Goal: Obtain resource: Download file/media

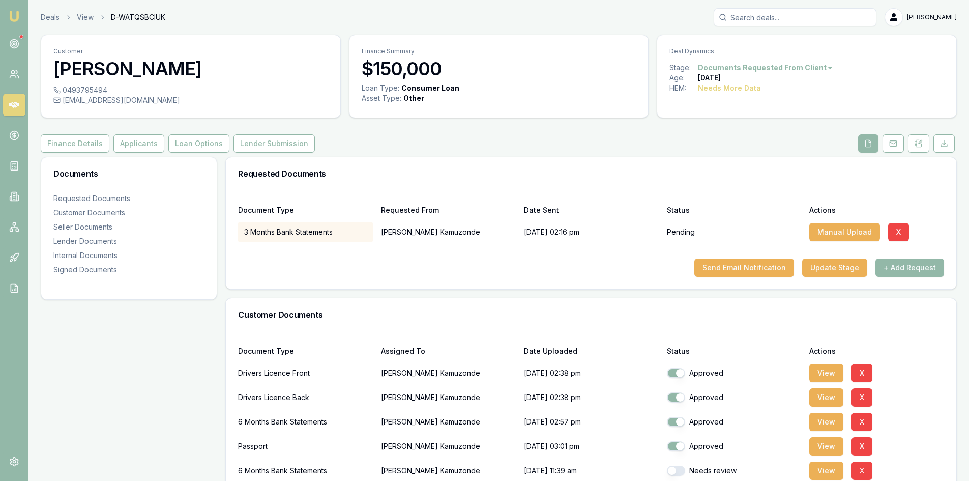
click at [12, 105] on icon at bounding box center [14, 105] width 10 height 6
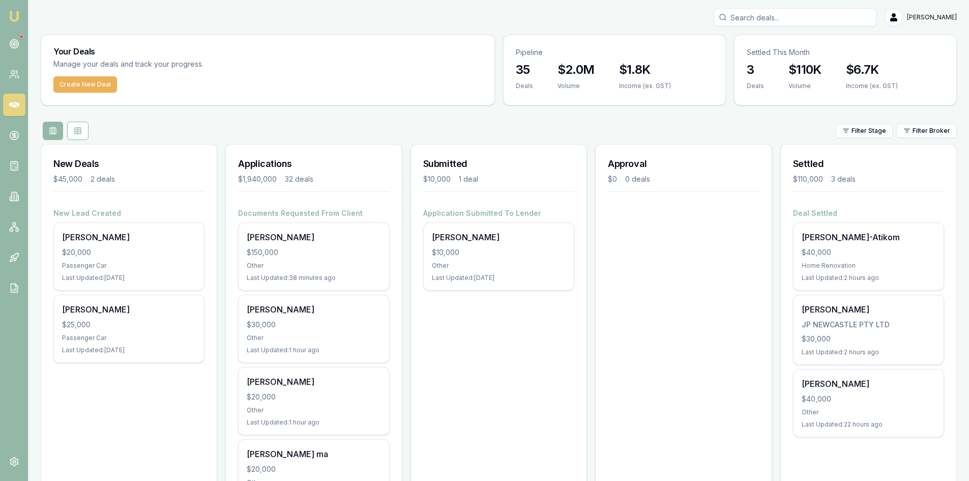
click at [9, 106] on icon at bounding box center [14, 105] width 10 height 10
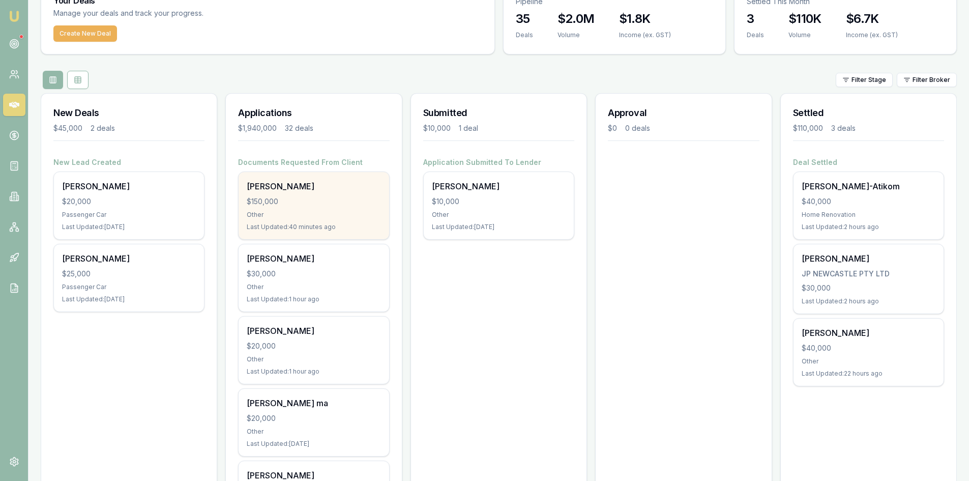
click at [293, 192] on div "[PERSON_NAME]" at bounding box center [314, 186] width 134 height 12
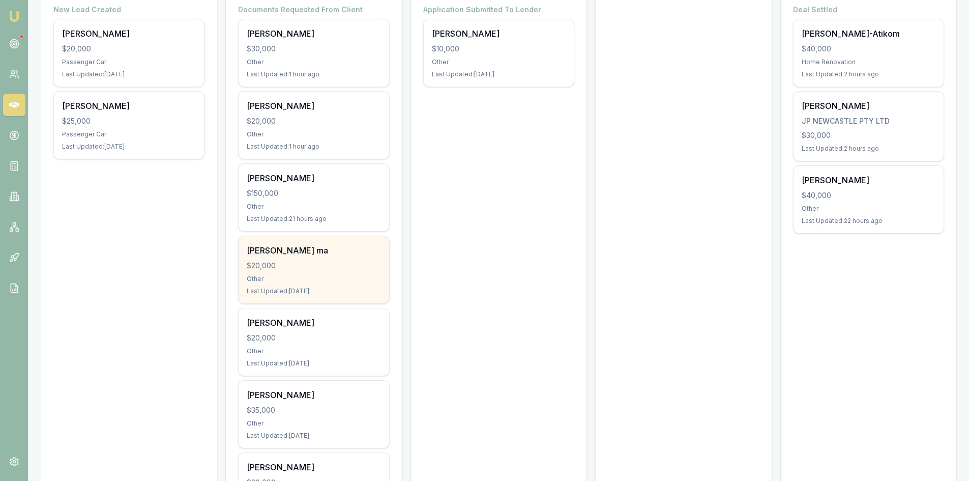
scroll to position [254, 0]
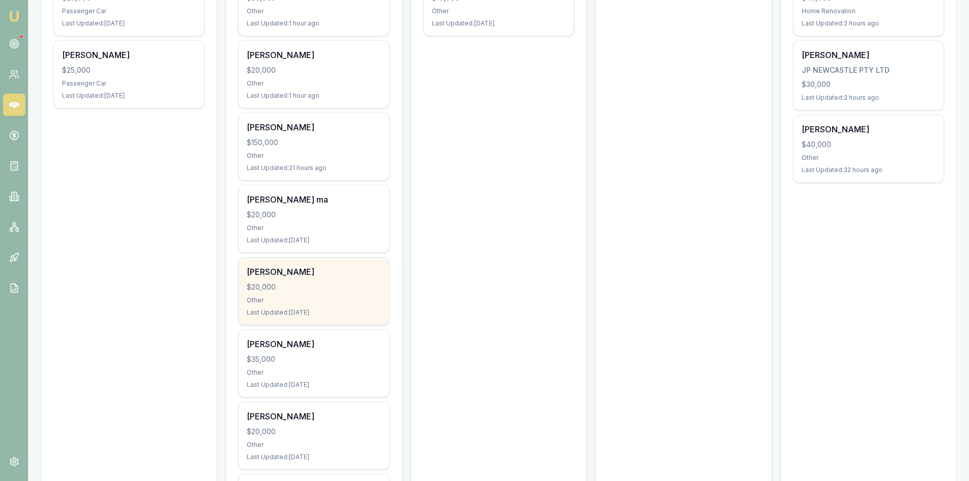
click at [288, 287] on div "$20,000" at bounding box center [314, 287] width 134 height 10
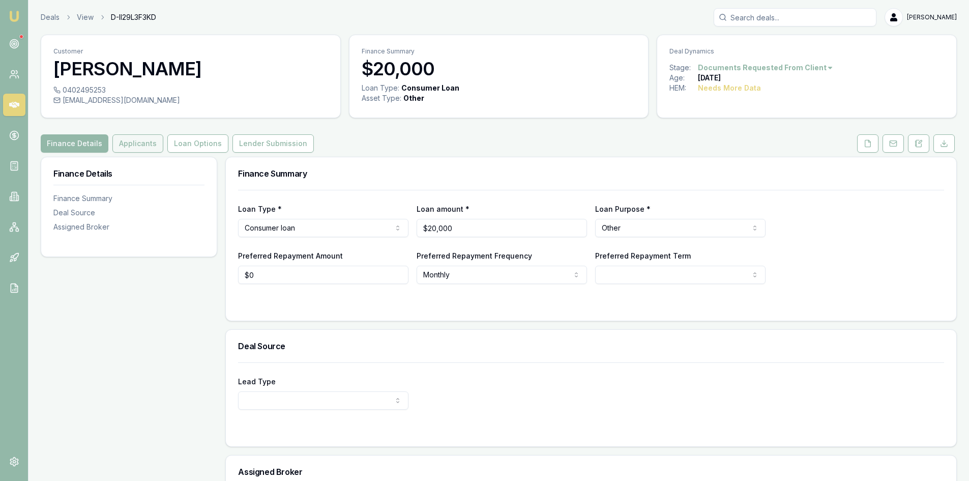
click at [133, 144] on button "Applicants" at bounding box center [137, 143] width 51 height 18
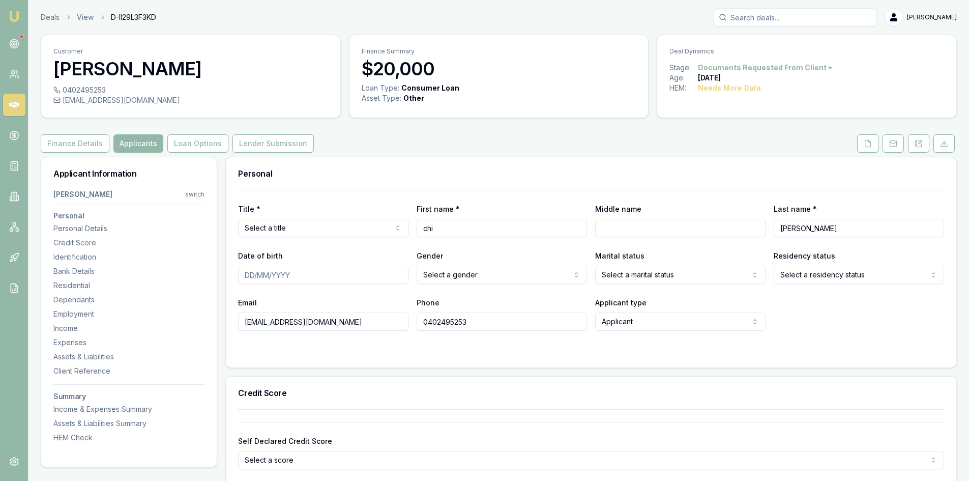
drag, startPoint x: 869, startPoint y: 145, endPoint x: 832, endPoint y: 159, distance: 40.2
click at [869, 144] on icon at bounding box center [868, 143] width 8 height 8
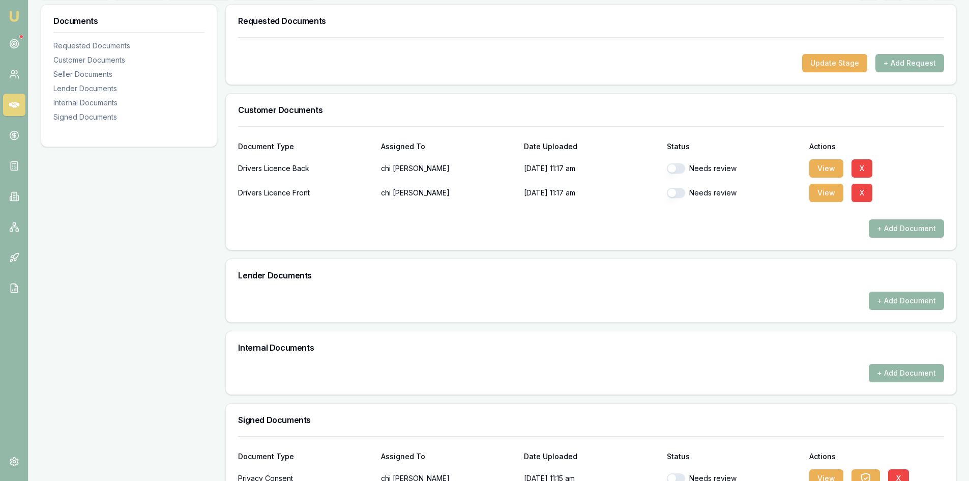
scroll to position [240, 0]
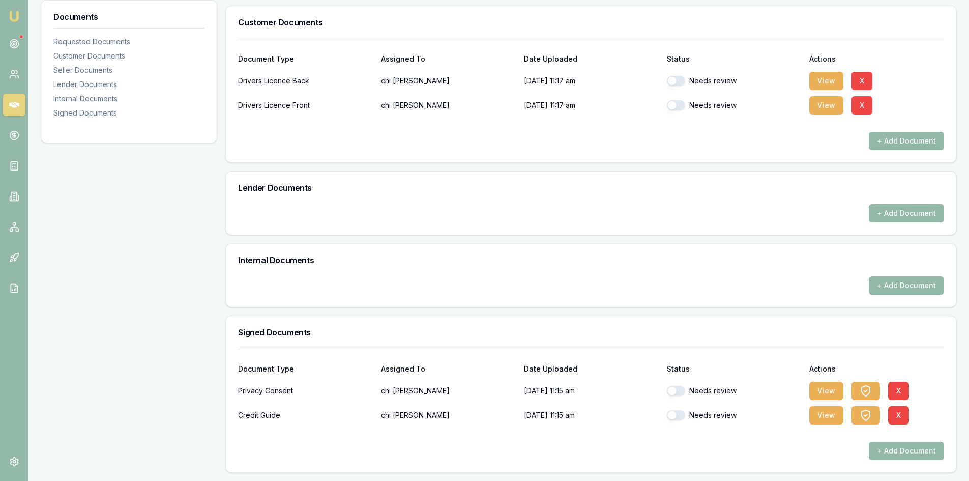
click at [679, 82] on button "button" at bounding box center [676, 81] width 18 height 10
checkbox input "true"
click at [679, 104] on button "button" at bounding box center [676, 105] width 18 height 10
checkbox input "true"
click at [826, 84] on button "View" at bounding box center [826, 81] width 34 height 18
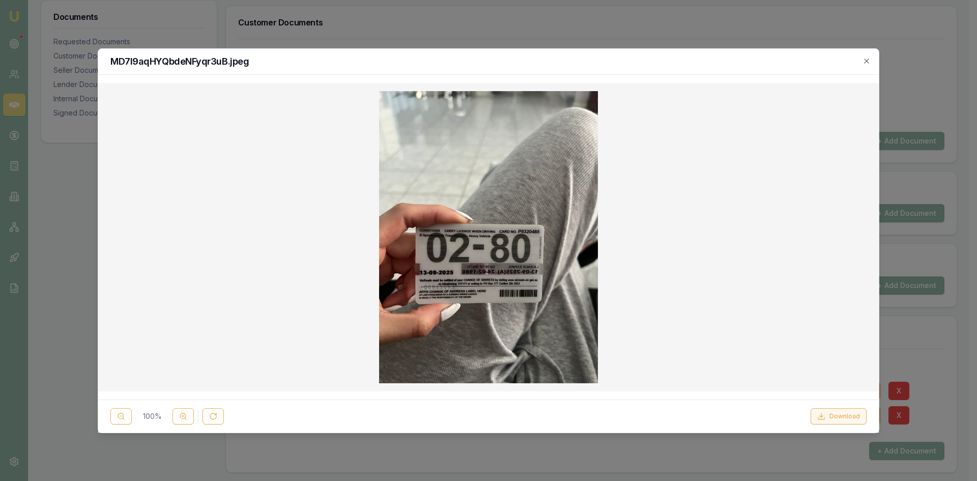
click at [847, 420] on button "Download" at bounding box center [838, 416] width 56 height 16
click at [868, 59] on icon "button" at bounding box center [866, 60] width 5 height 5
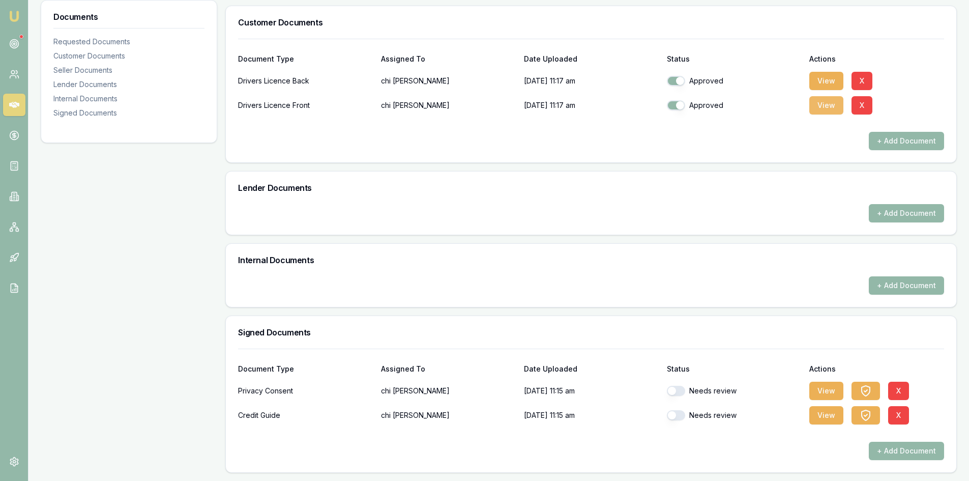
click at [828, 107] on button "View" at bounding box center [826, 105] width 34 height 18
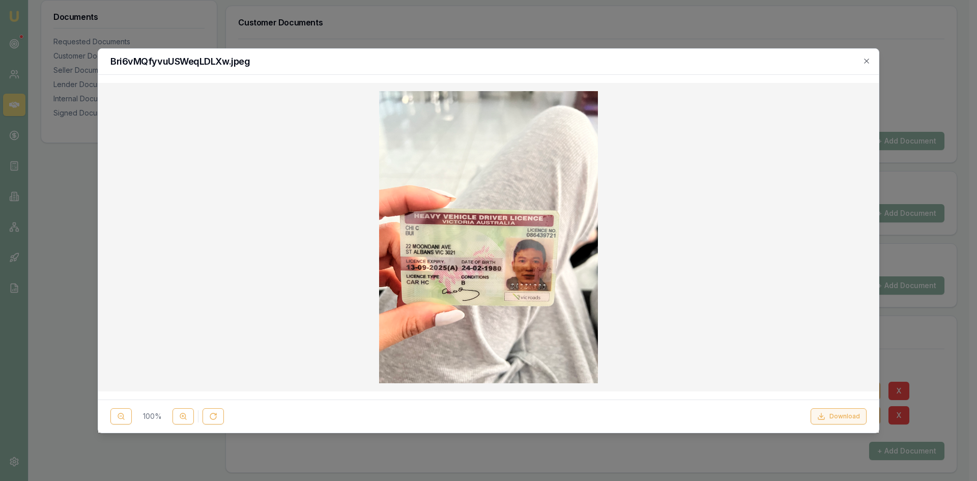
click at [847, 421] on button "Download" at bounding box center [838, 416] width 56 height 16
click at [863, 58] on icon "button" at bounding box center [866, 61] width 8 height 8
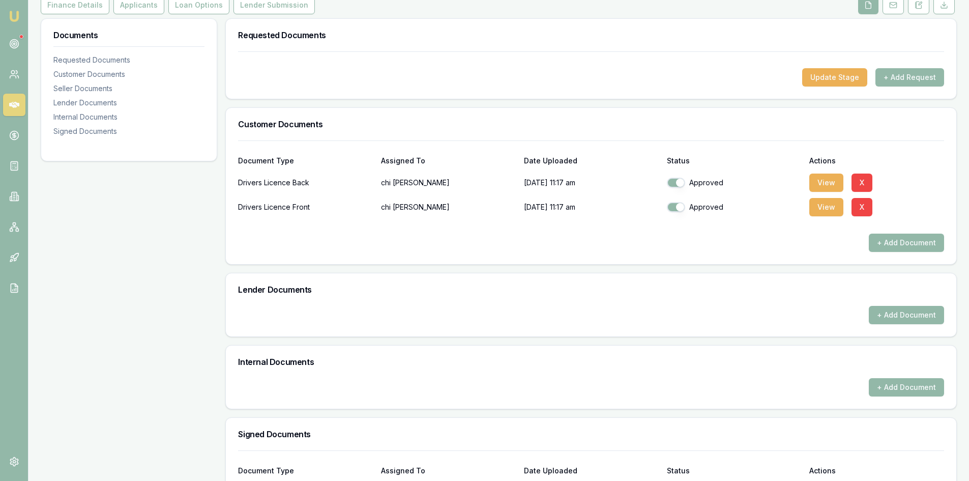
scroll to position [37, 0]
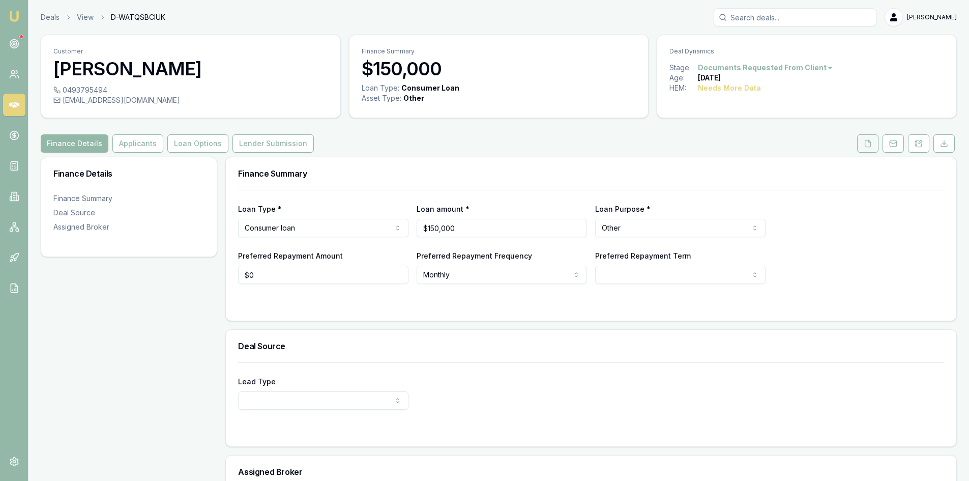
click at [865, 143] on icon at bounding box center [868, 143] width 6 height 7
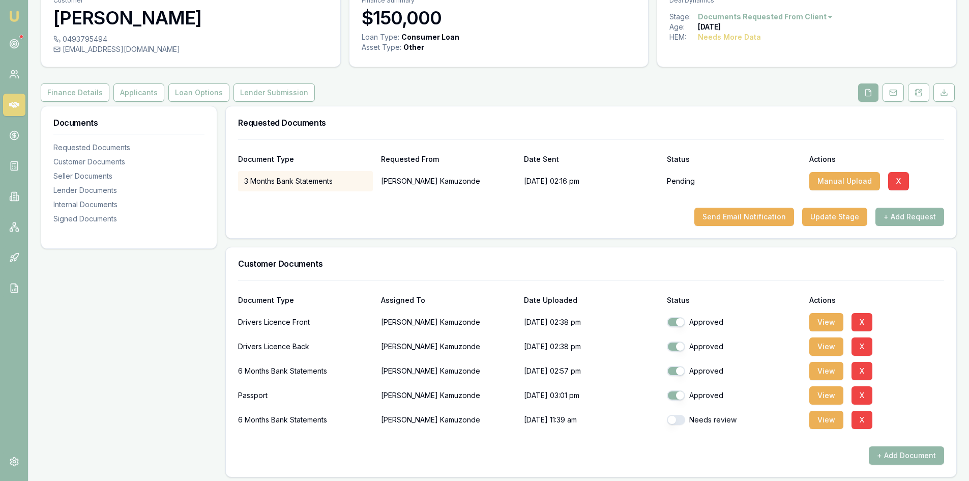
scroll to position [153, 0]
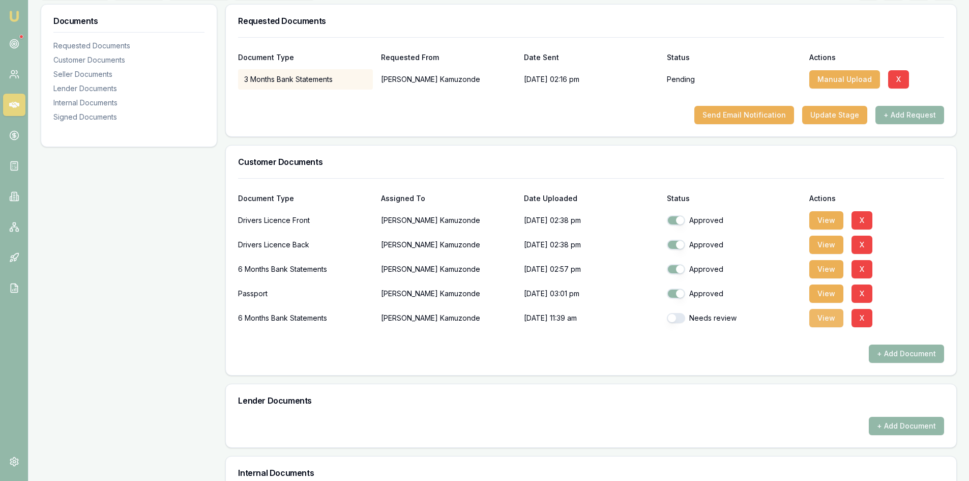
click at [820, 319] on button "View" at bounding box center [826, 318] width 34 height 18
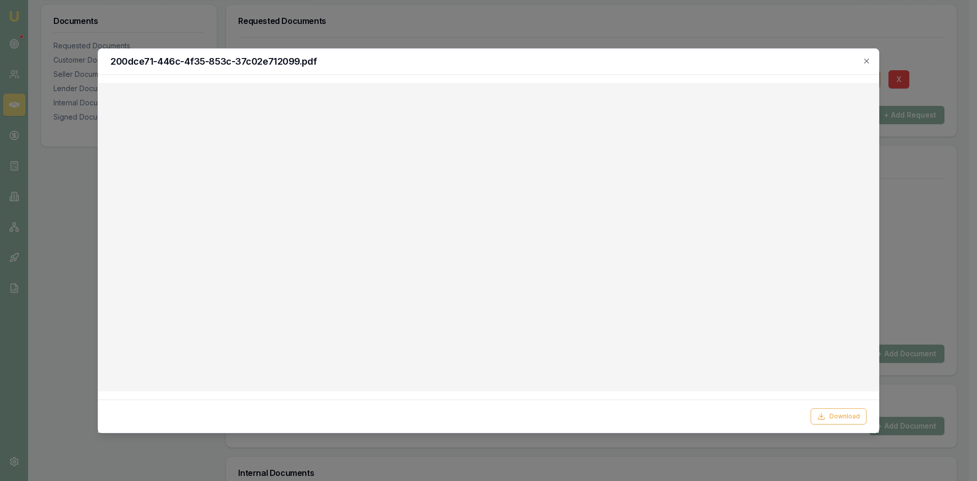
click at [871, 59] on div "200dce71-446c-4f35-853c-37c02e712099.pdf" at bounding box center [488, 62] width 780 height 26
click at [868, 60] on icon "button" at bounding box center [866, 61] width 8 height 8
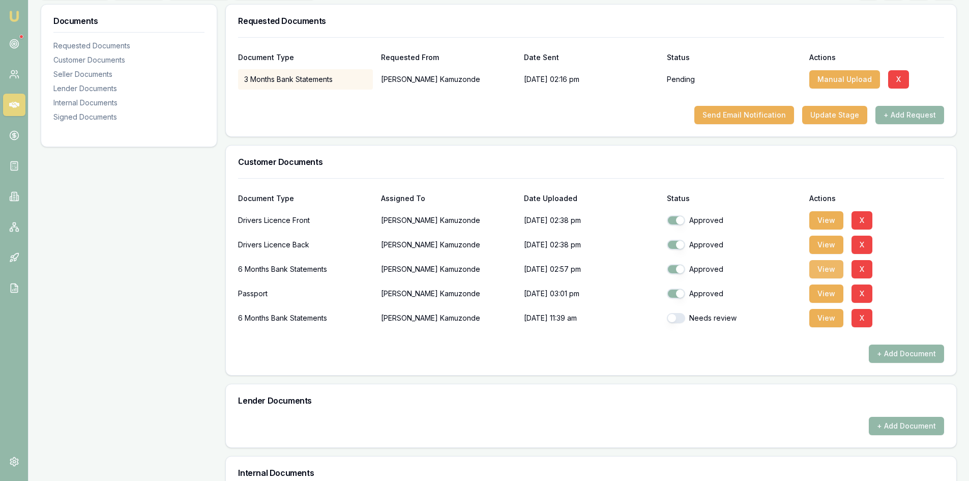
click at [830, 269] on button "View" at bounding box center [826, 269] width 34 height 18
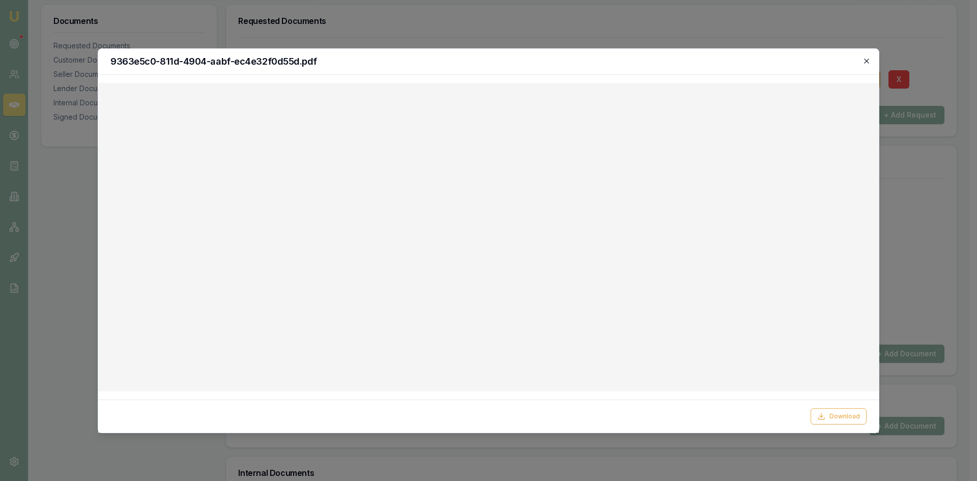
click at [866, 61] on icon "button" at bounding box center [866, 60] width 5 height 5
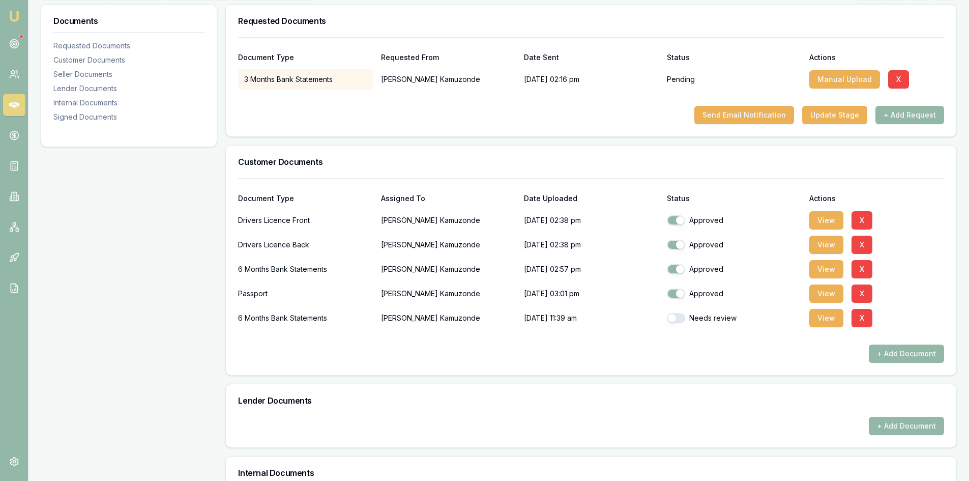
scroll to position [0, 0]
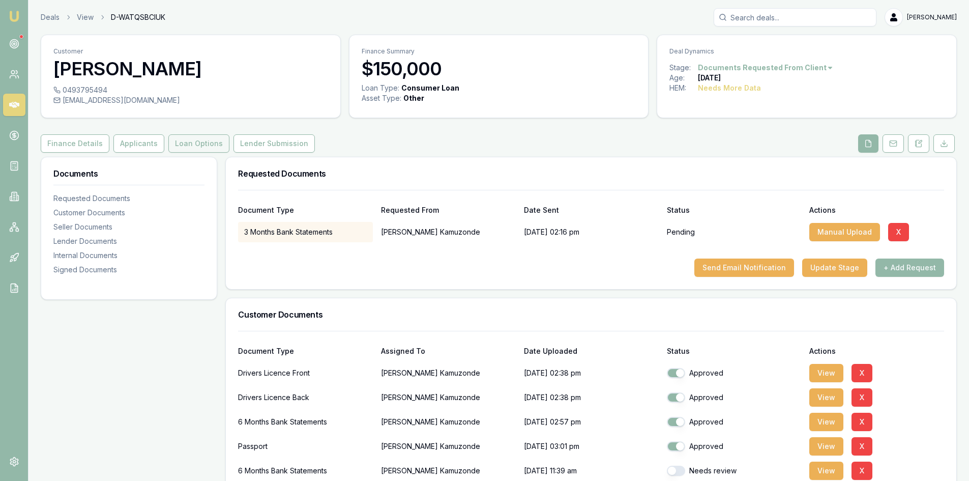
drag, startPoint x: 147, startPoint y: 147, endPoint x: 211, endPoint y: 147, distance: 63.6
click at [147, 147] on button "Applicants" at bounding box center [138, 143] width 51 height 18
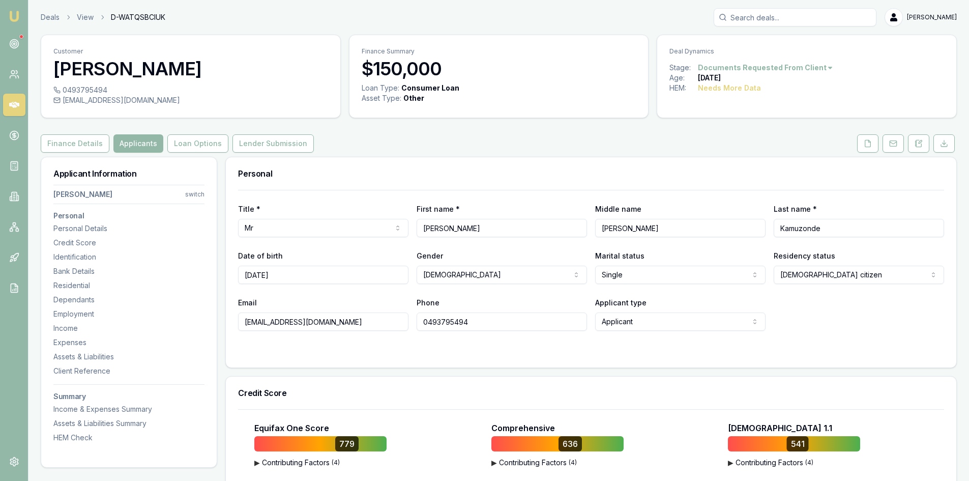
click at [432, 325] on input "0493795494" at bounding box center [502, 321] width 170 height 18
drag, startPoint x: 325, startPoint y: 319, endPoint x: 189, endPoint y: 318, distance: 135.8
click at [870, 142] on polyline at bounding box center [869, 141] width 2 height 2
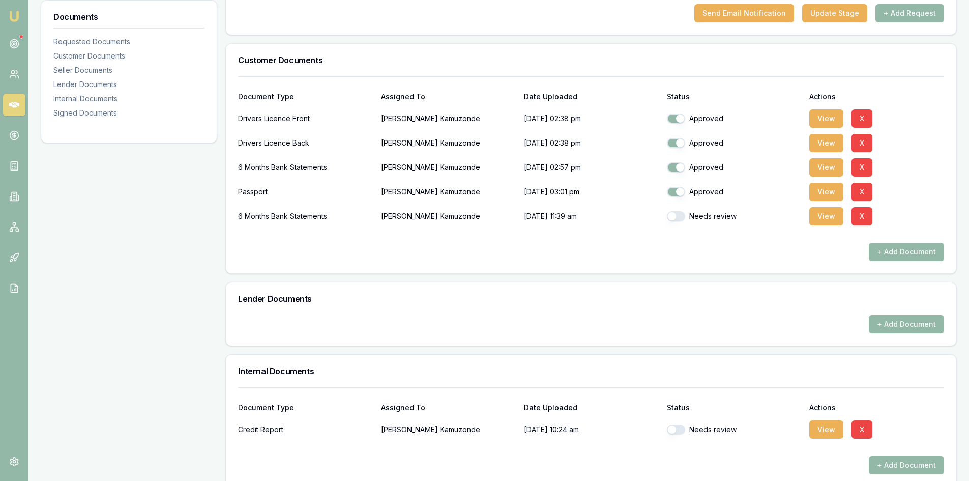
scroll to position [407, 0]
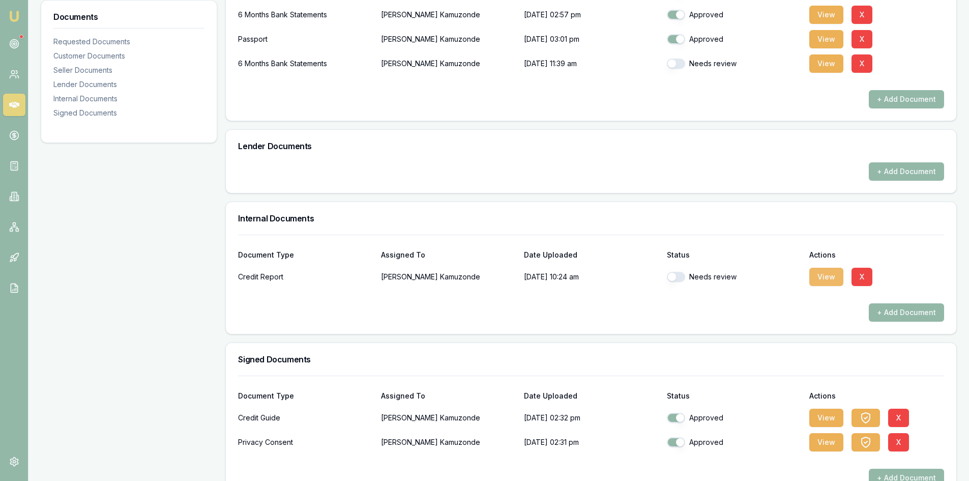
click at [830, 274] on button "View" at bounding box center [826, 277] width 34 height 18
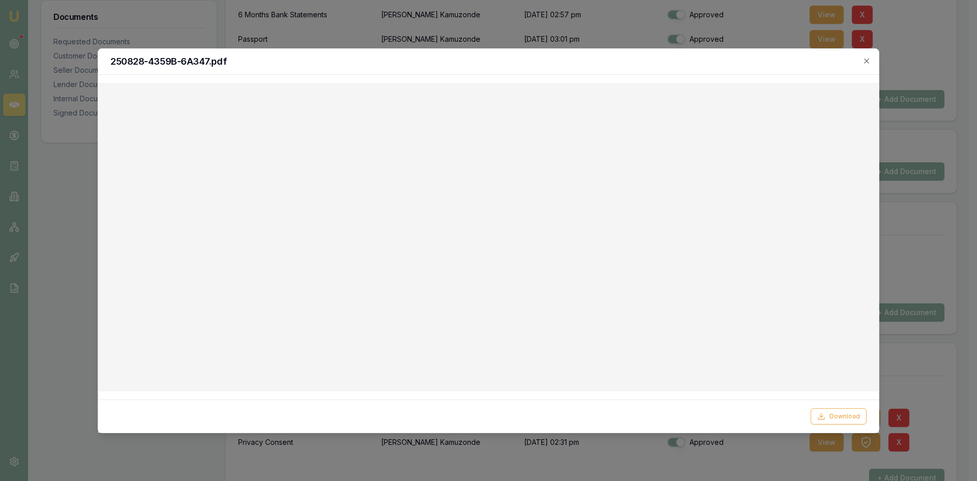
click at [862, 61] on h2 "250828-4359B-6A347.pdf" at bounding box center [488, 61] width 756 height 9
click at [869, 60] on icon "button" at bounding box center [866, 61] width 8 height 8
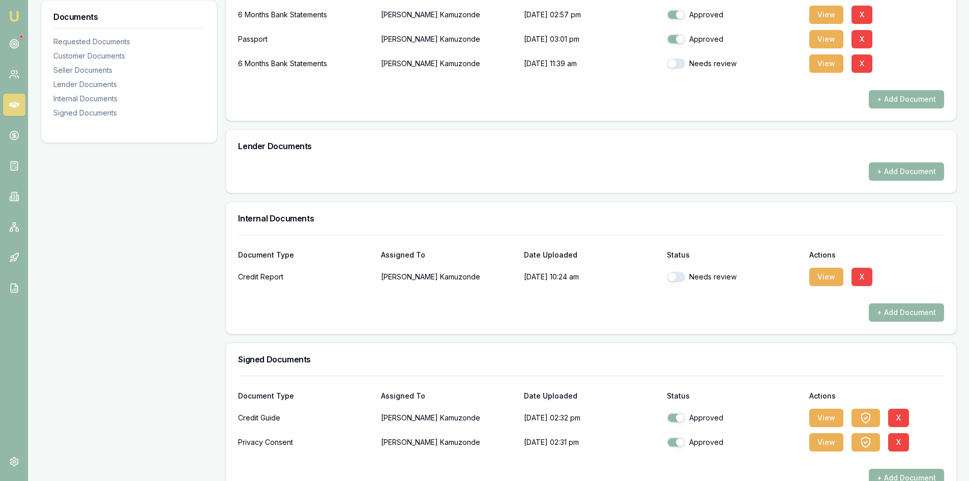
scroll to position [356, 0]
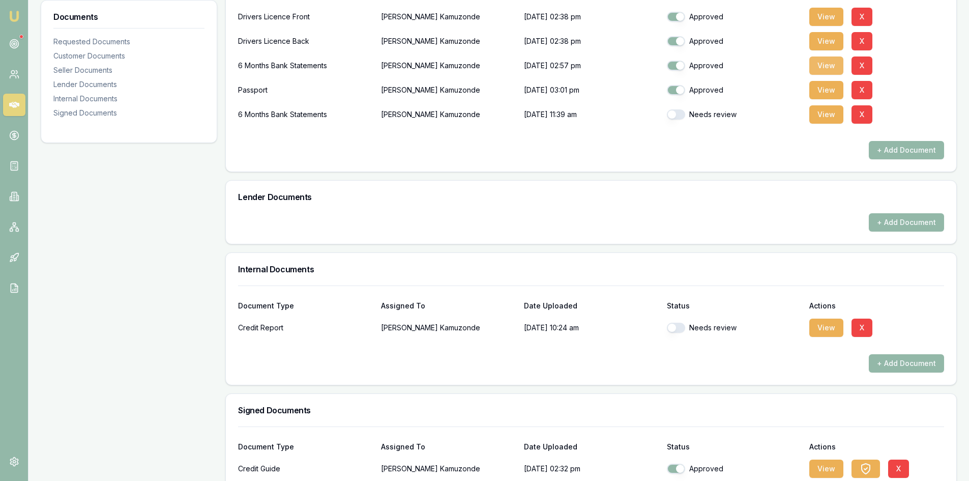
click at [821, 63] on button "View" at bounding box center [826, 65] width 34 height 18
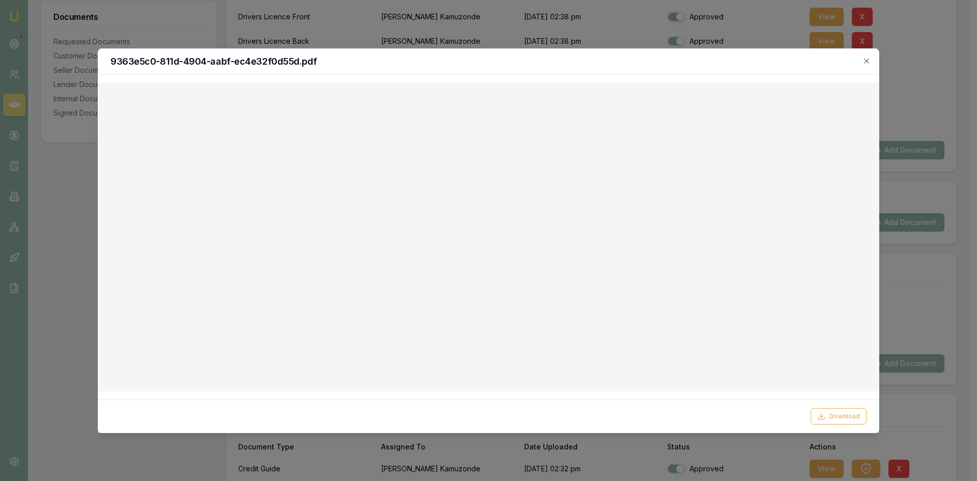
drag, startPoint x: 865, startPoint y: 62, endPoint x: 845, endPoint y: 68, distance: 20.6
click at [865, 62] on icon "button" at bounding box center [866, 60] width 5 height 5
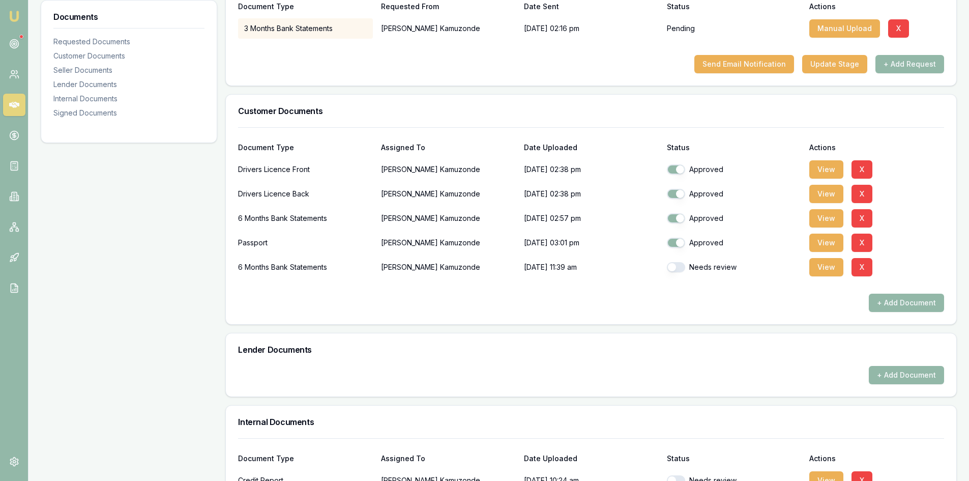
scroll to position [0, 0]
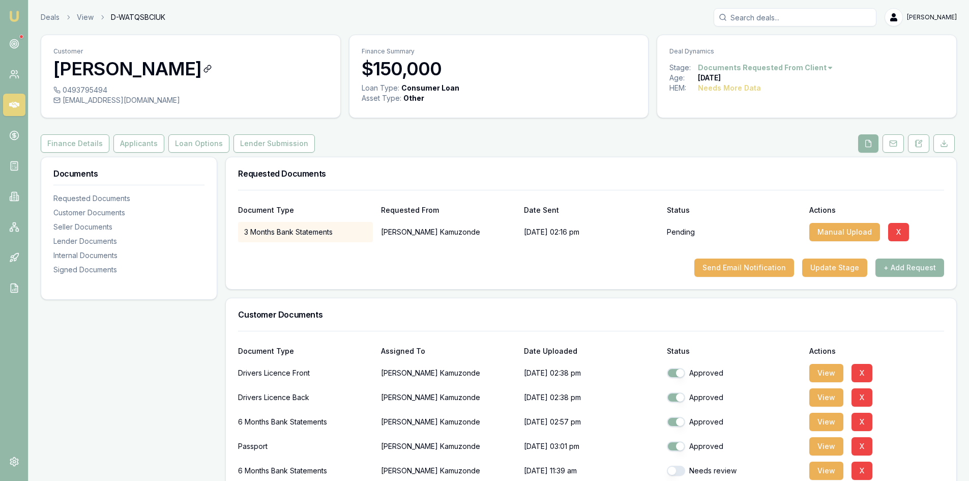
drag, startPoint x: 53, startPoint y: 69, endPoint x: 243, endPoint y: 69, distance: 189.7
click at [243, 69] on div "Customer Tawanda Kamuzonde" at bounding box center [190, 60] width 299 height 50
copy h3 "[PERSON_NAME]"
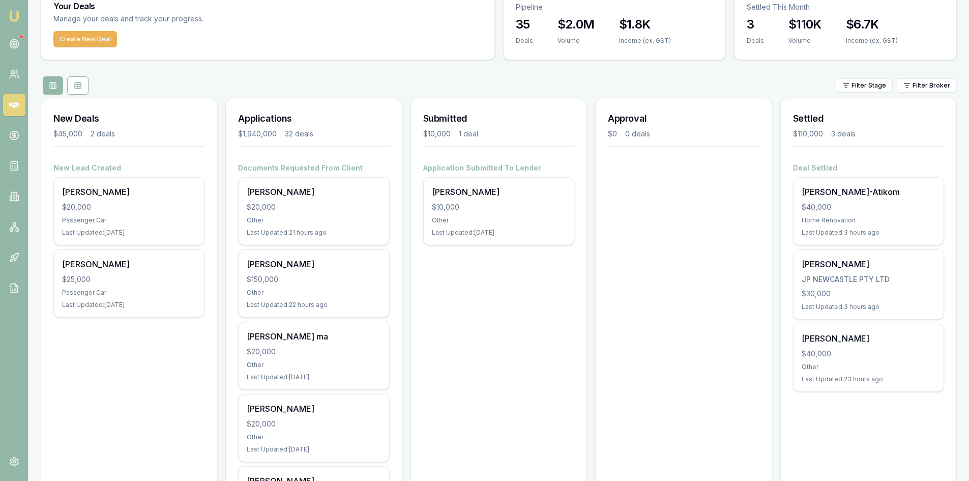
scroll to position [40, 0]
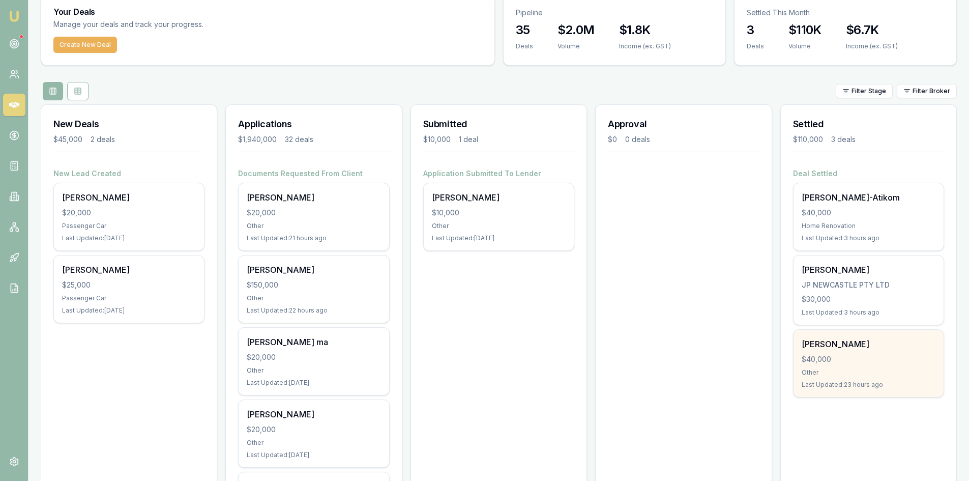
click at [848, 357] on div "$40,000" at bounding box center [869, 359] width 134 height 10
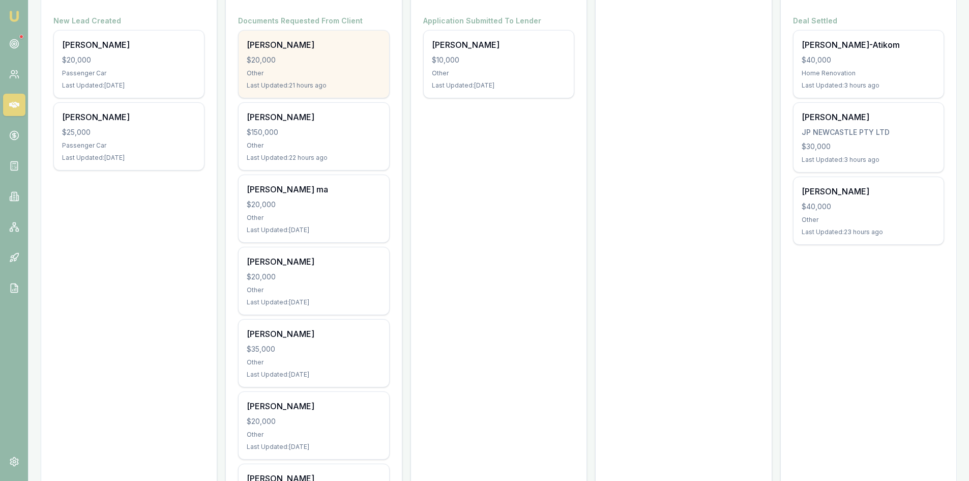
scroll to position [243, 0]
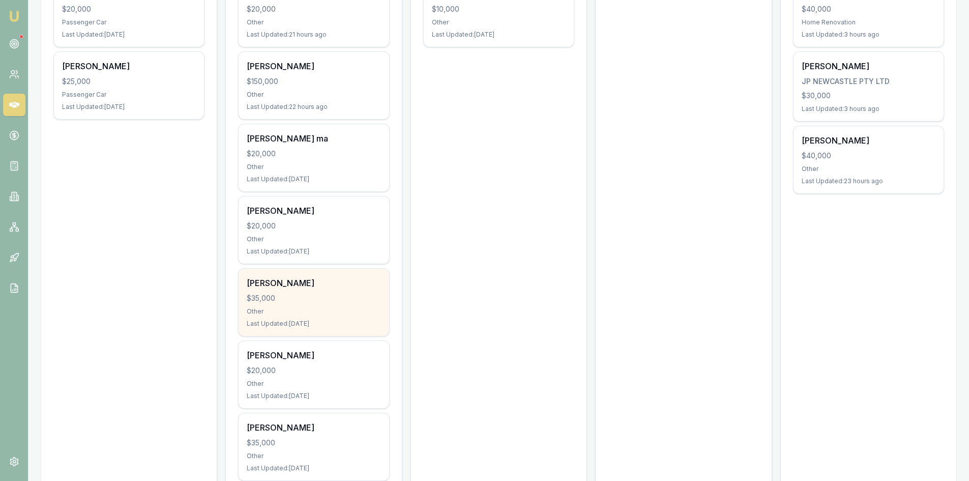
click at [309, 283] on div "[PERSON_NAME]" at bounding box center [314, 283] width 134 height 12
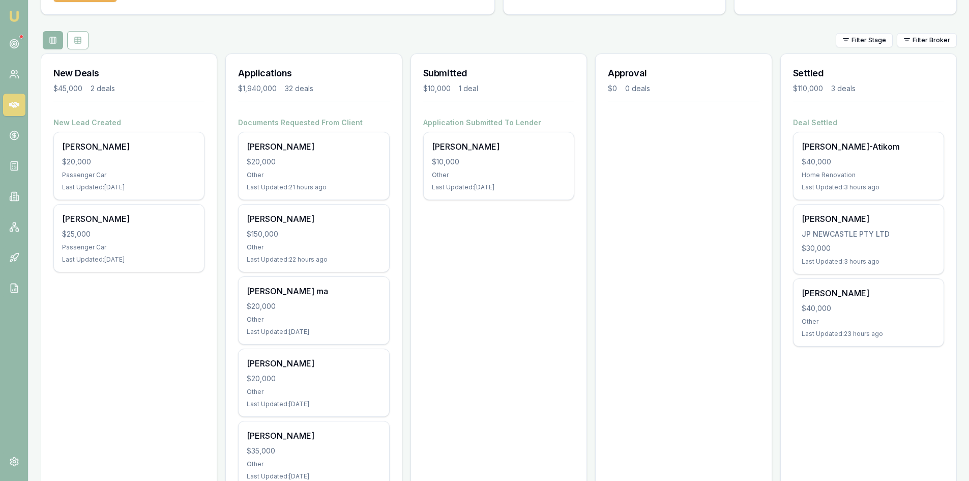
scroll to position [0, 0]
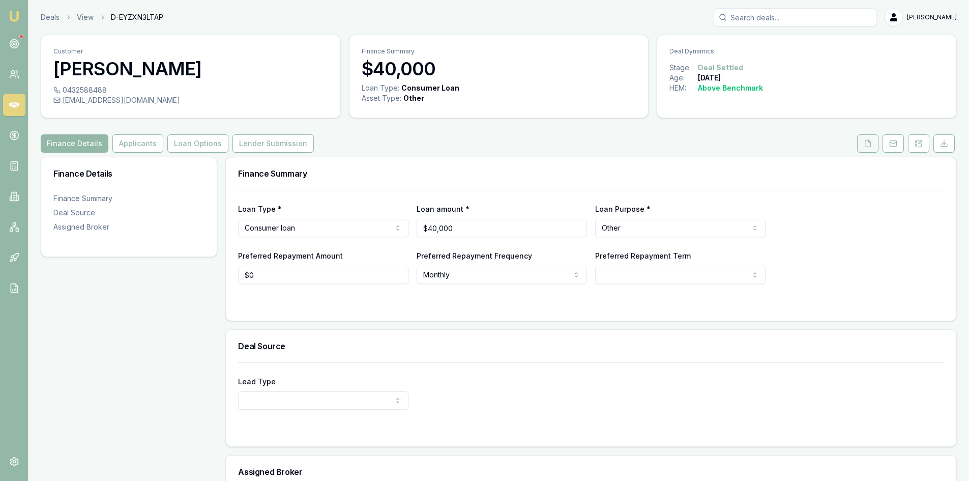
click at [867, 146] on icon at bounding box center [868, 143] width 8 height 8
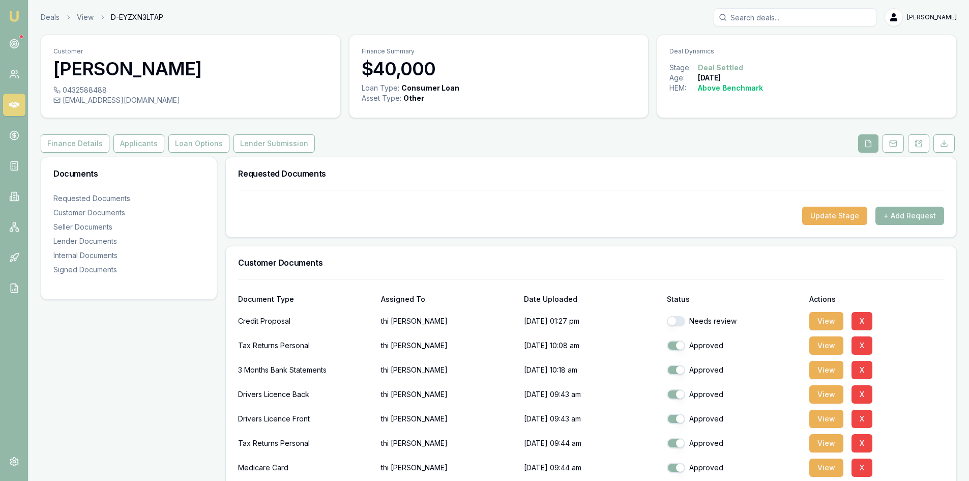
scroll to position [102, 0]
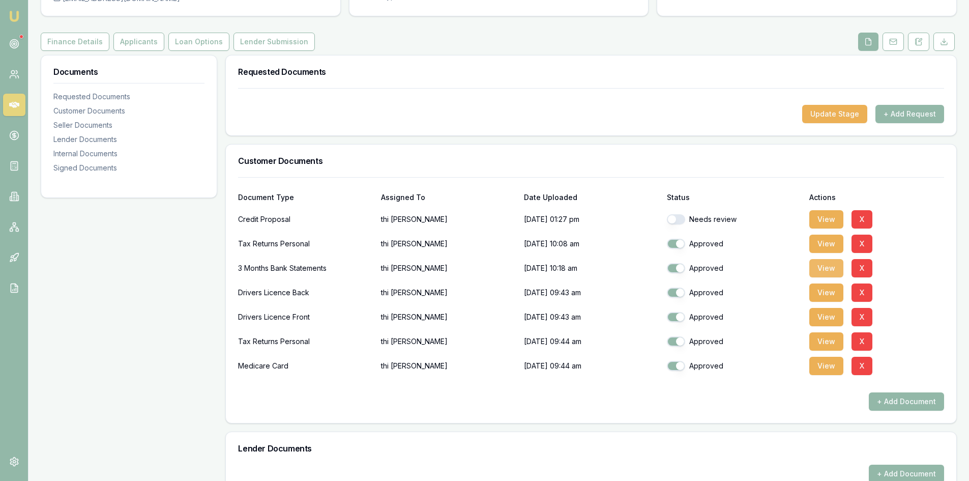
click at [830, 268] on button "View" at bounding box center [826, 268] width 34 height 18
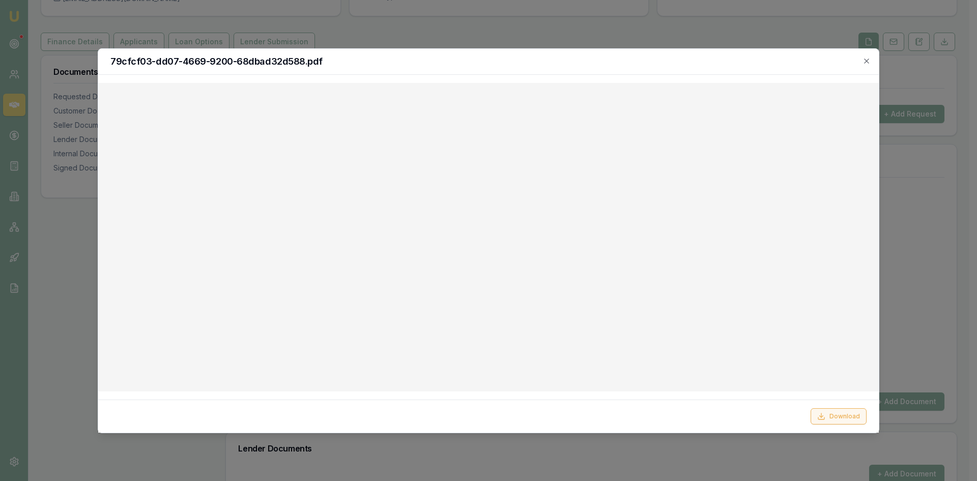
click at [844, 417] on button "Download" at bounding box center [838, 416] width 56 height 16
click at [667, 62] on h2 "79cfcf03-dd07-4669-9200-68dbad32d588.pdf" at bounding box center [488, 61] width 756 height 9
click at [866, 61] on icon "button" at bounding box center [866, 60] width 5 height 5
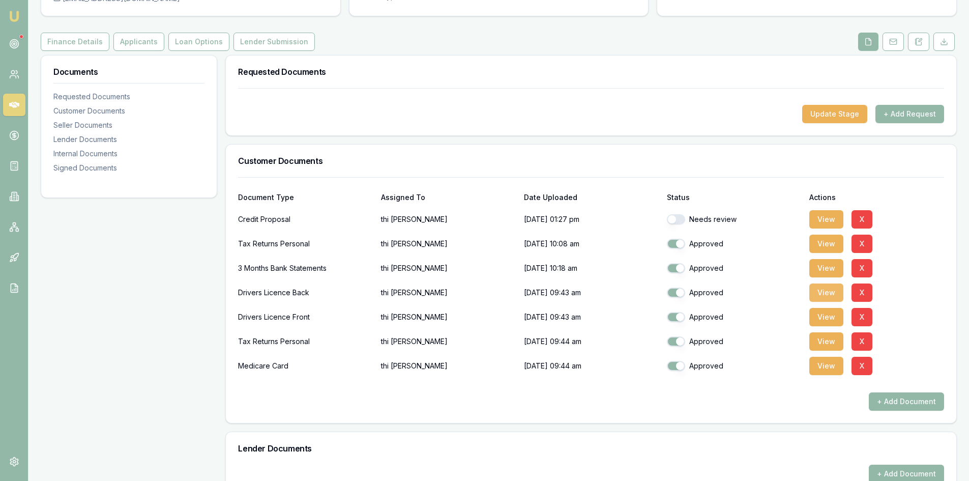
click at [835, 294] on button "View" at bounding box center [826, 292] width 34 height 18
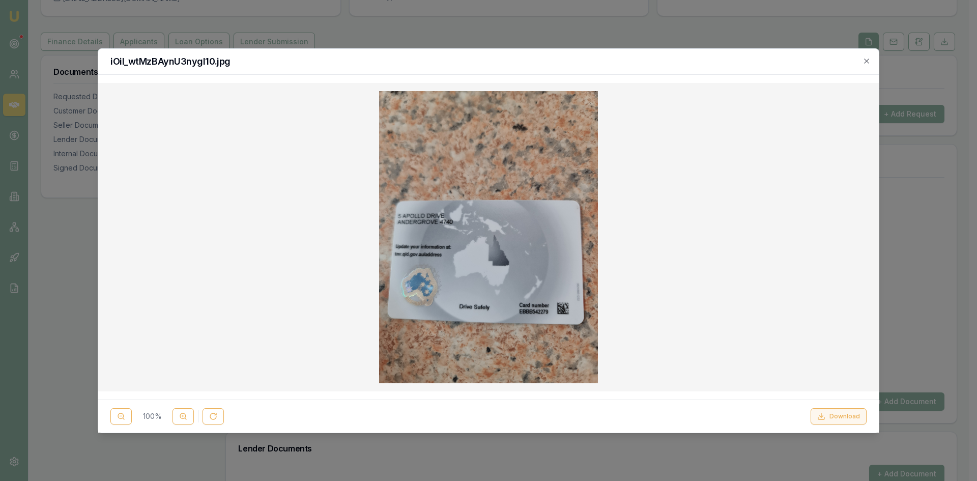
click at [847, 417] on button "Download" at bounding box center [838, 416] width 56 height 16
click at [863, 60] on icon "button" at bounding box center [866, 61] width 8 height 8
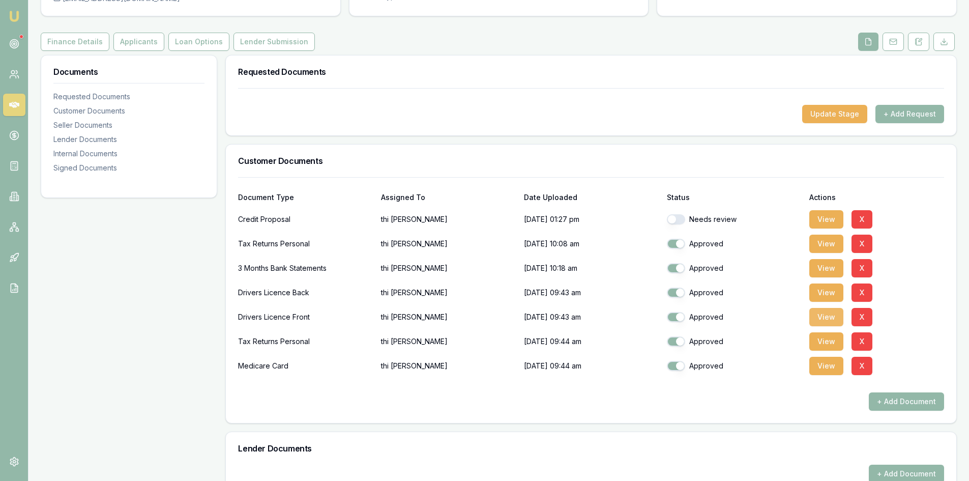
click at [816, 319] on button "View" at bounding box center [826, 317] width 34 height 18
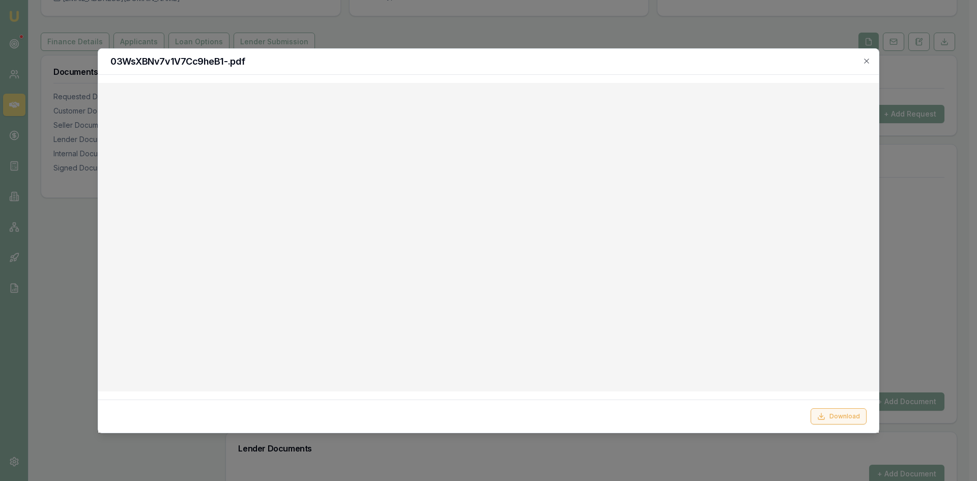
click at [833, 416] on button "Download" at bounding box center [838, 416] width 56 height 16
click at [864, 59] on icon "button" at bounding box center [866, 61] width 8 height 8
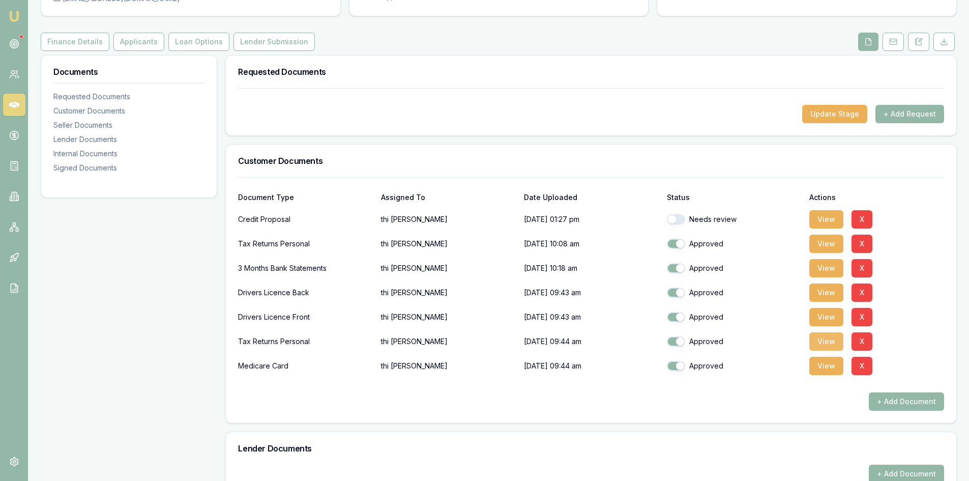
click at [836, 346] on button "View" at bounding box center [826, 341] width 34 height 18
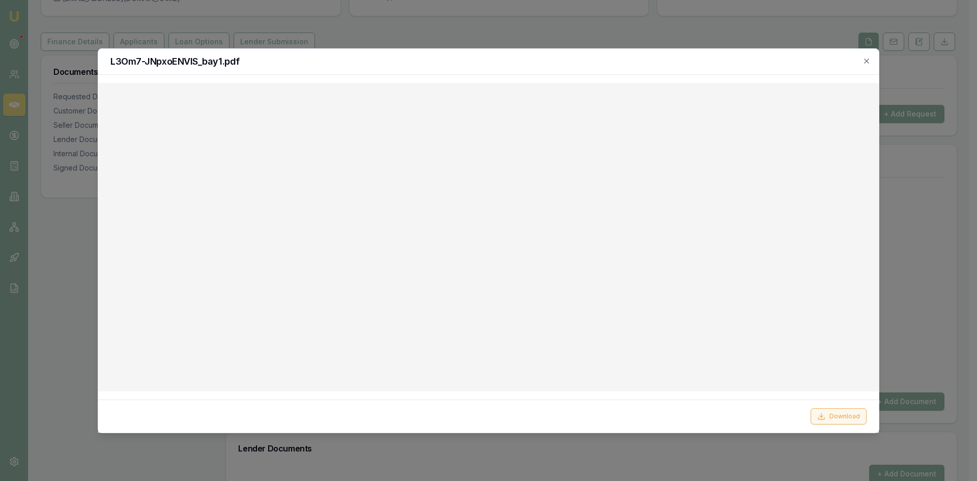
click at [835, 421] on button "Download" at bounding box center [838, 416] width 56 height 16
click at [872, 61] on div "L3Om7-JNpxoENVIS_bay1.pdf" at bounding box center [488, 62] width 780 height 26
click at [866, 61] on icon "button" at bounding box center [866, 60] width 5 height 5
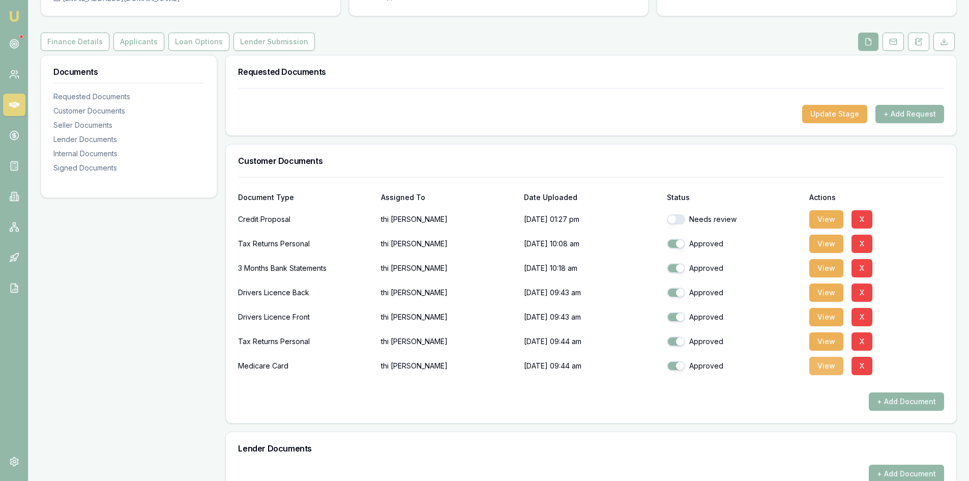
click at [819, 369] on button "View" at bounding box center [826, 366] width 34 height 18
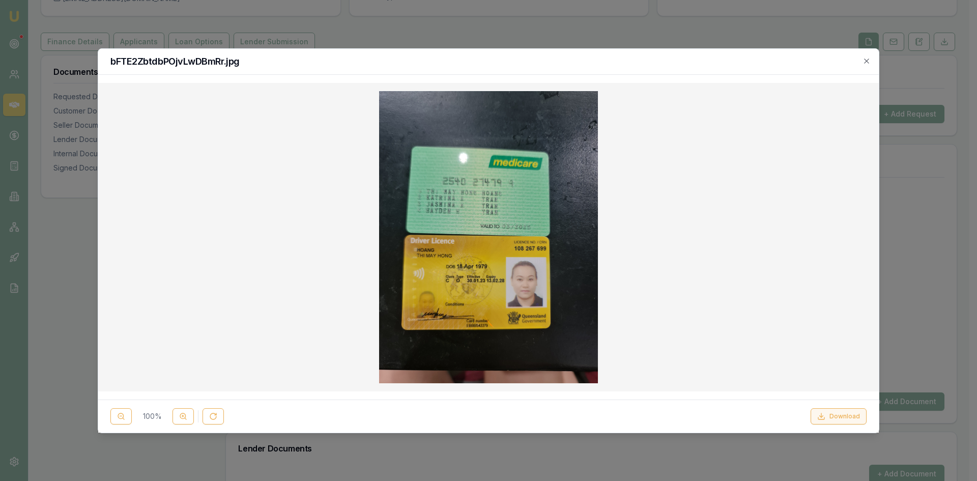
click at [829, 418] on button "Download" at bounding box center [838, 416] width 56 height 16
click at [868, 61] on icon "button" at bounding box center [866, 61] width 8 height 8
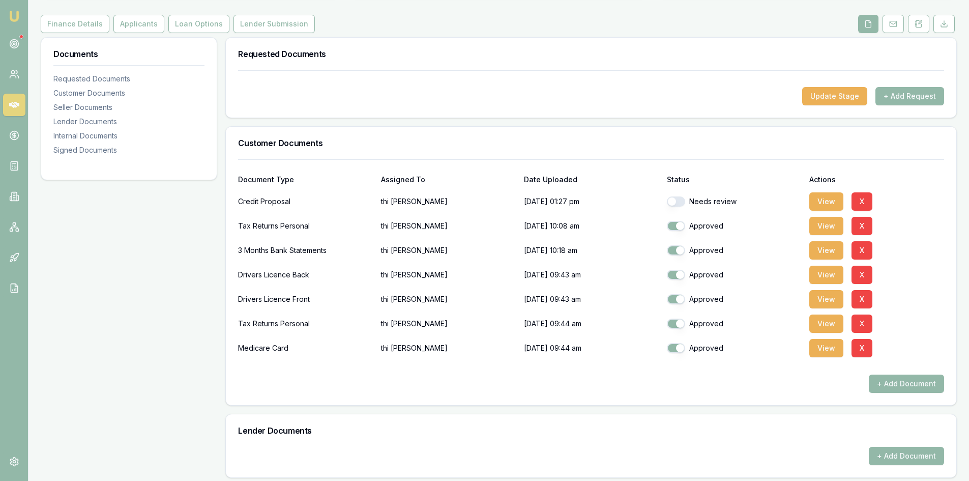
scroll to position [0, 0]
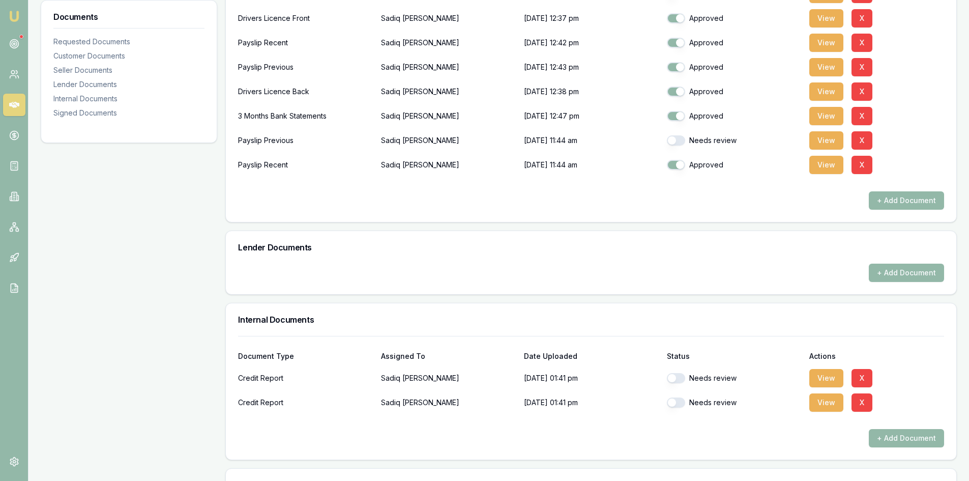
scroll to position [277, 0]
